Goal: Task Accomplishment & Management: Use online tool/utility

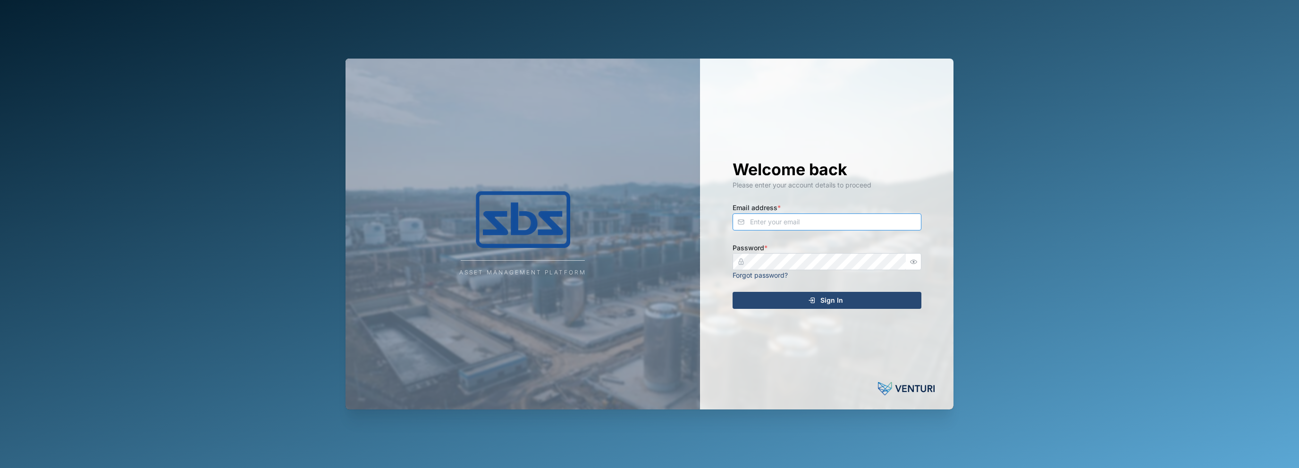
type input "[EMAIL_ADDRESS][DOMAIN_NAME]"
click at [793, 302] on div "Sign In" at bounding box center [826, 300] width 174 height 16
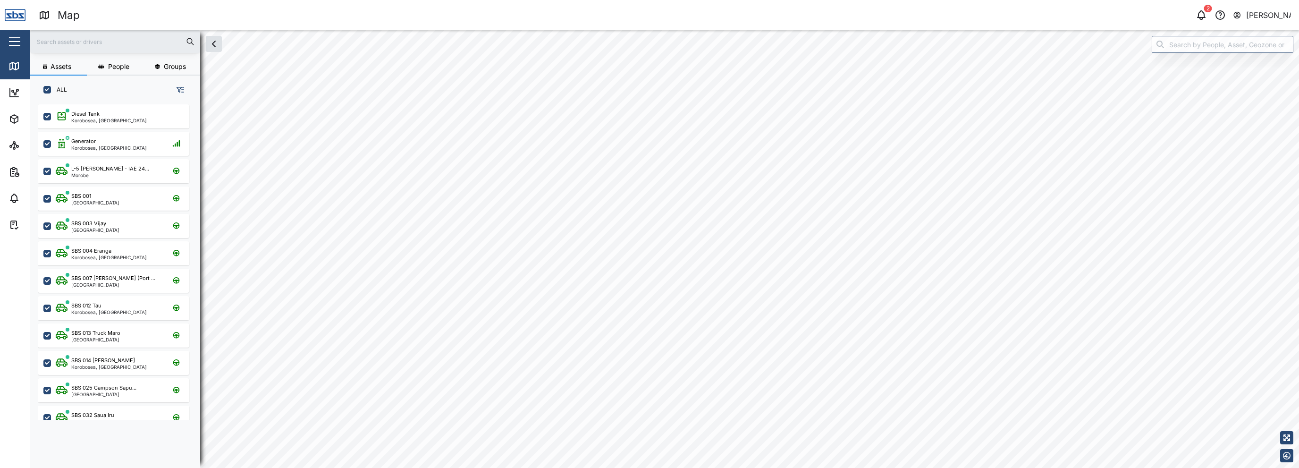
checkbox input "true"
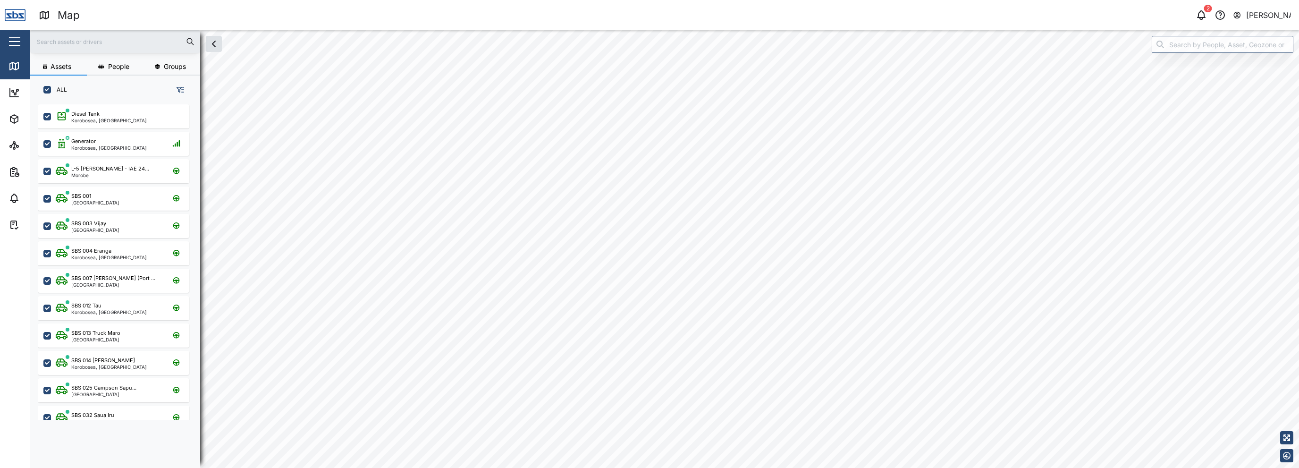
checkbox input "true"
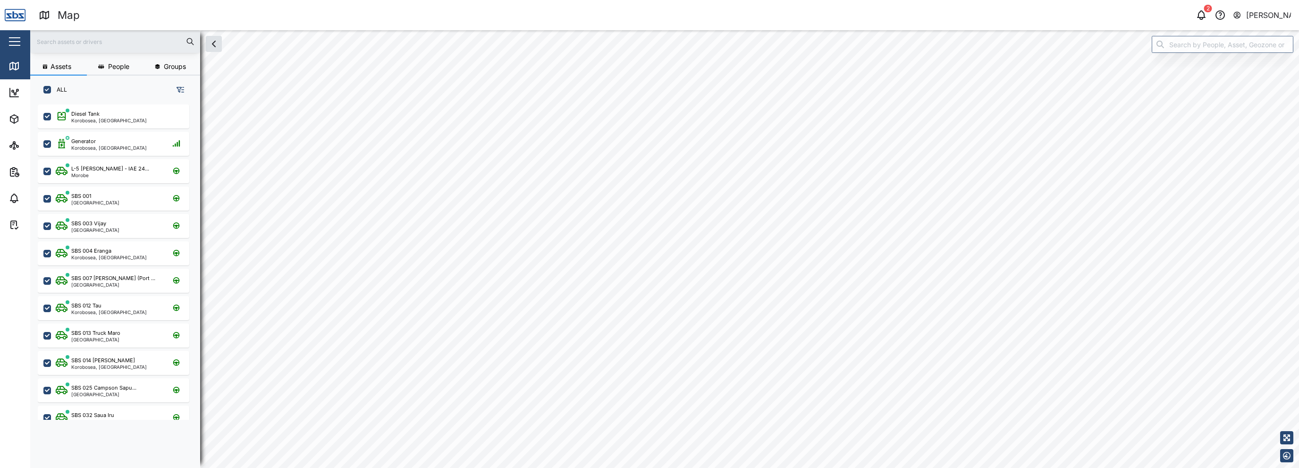
checkbox input "true"
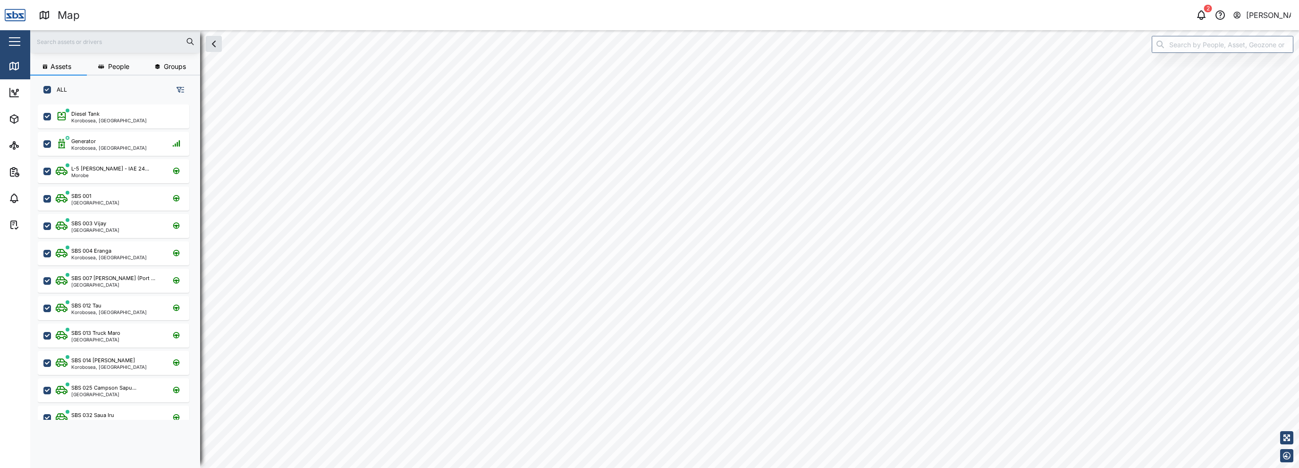
checkbox input "true"
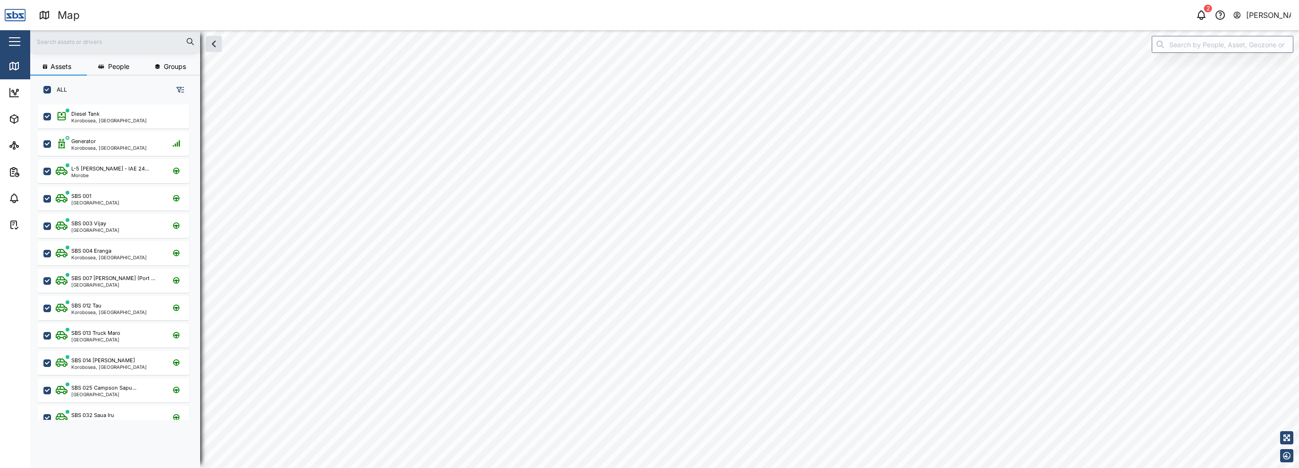
checkbox input "true"
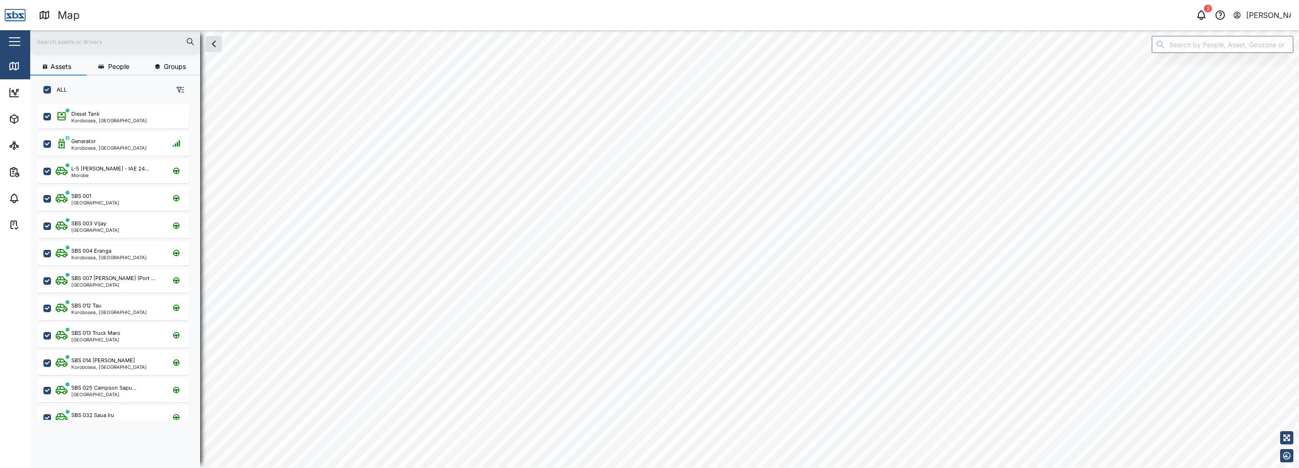
checkbox input "true"
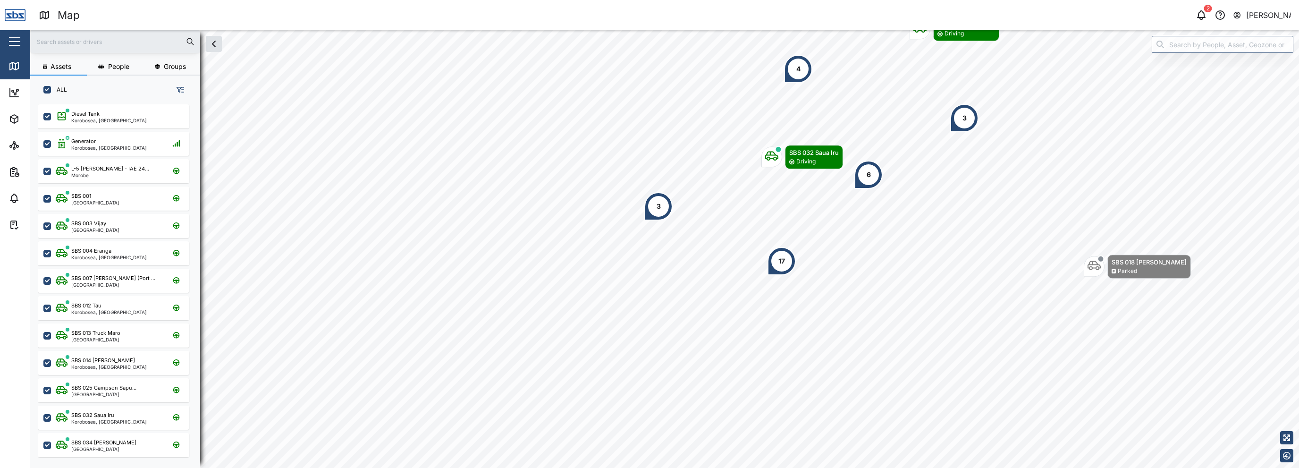
scroll to position [352, 147]
click at [1254, 18] on div "[PERSON_NAME]" at bounding box center [1268, 15] width 45 height 12
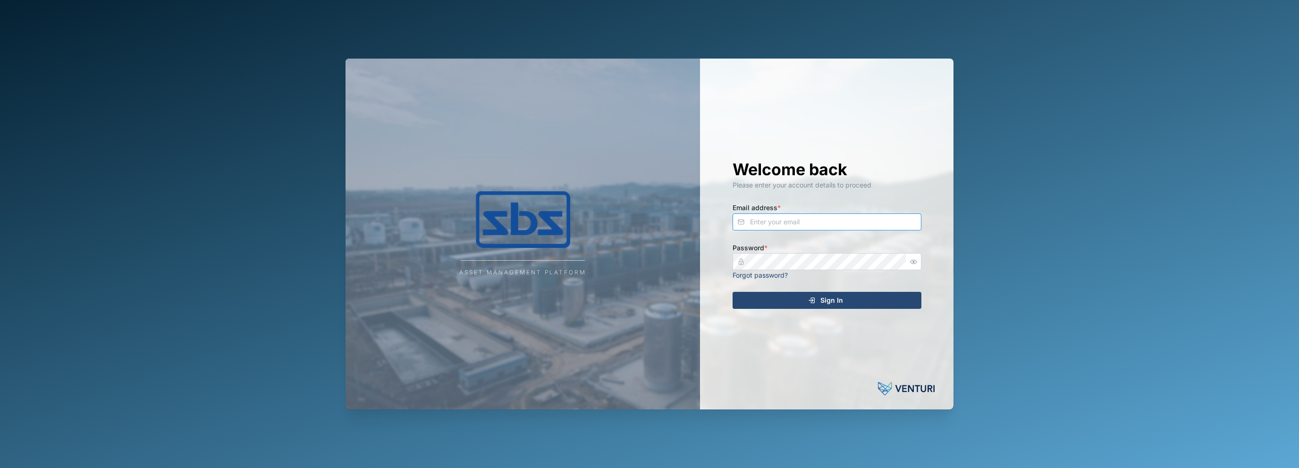
type input "[EMAIL_ADDRESS][DOMAIN_NAME]"
